Goal: Information Seeking & Learning: Learn about a topic

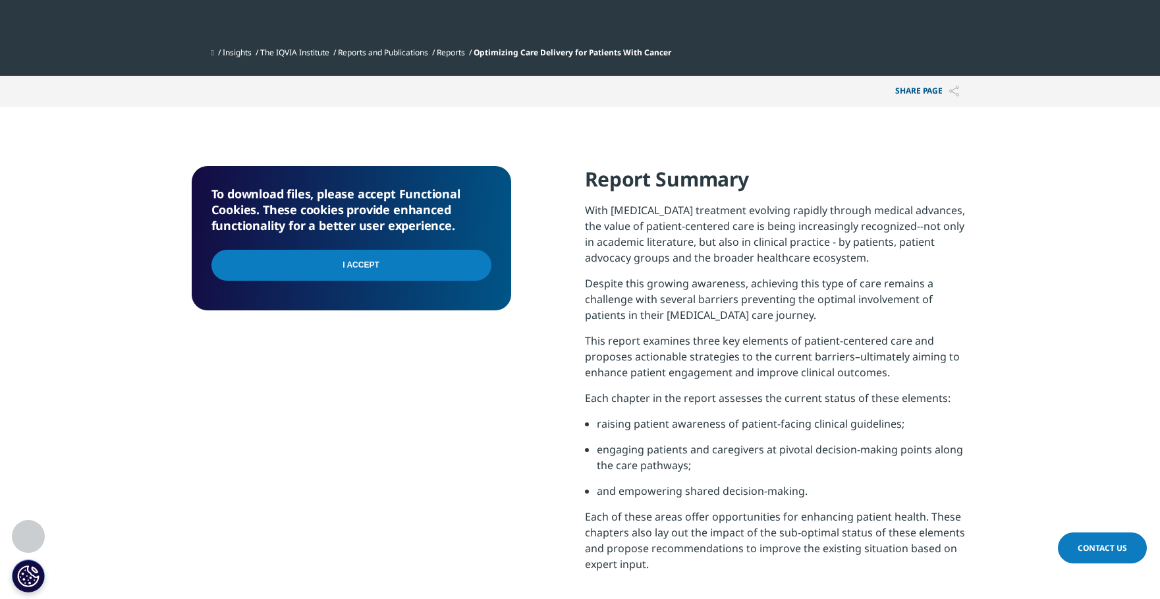
scroll to position [527, 0]
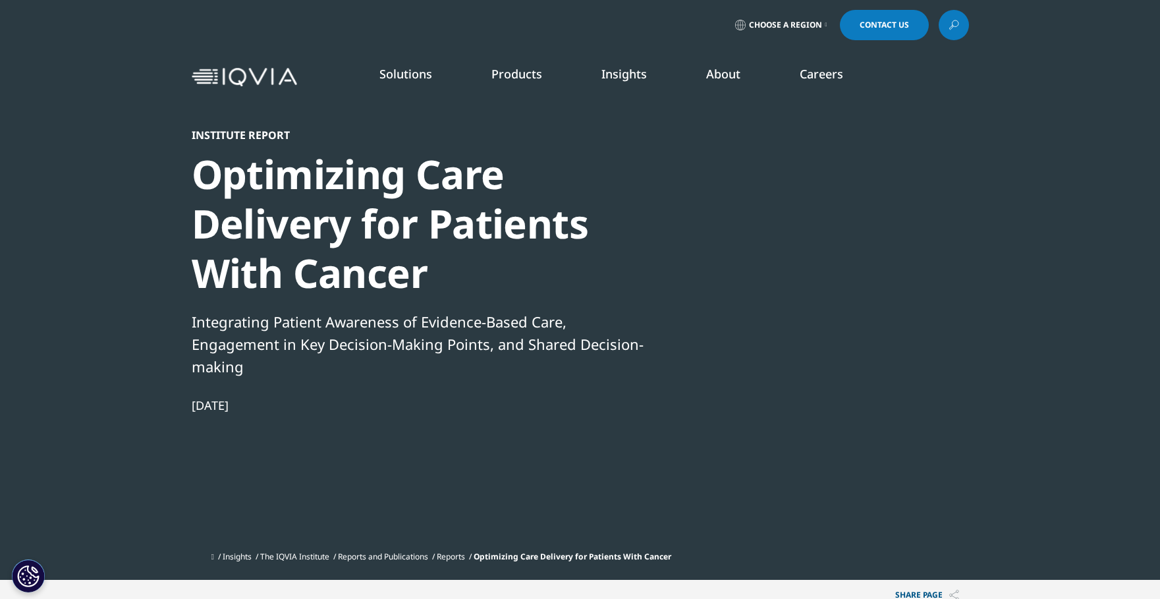
scroll to position [728, 777]
